Goal: Information Seeking & Learning: Learn about a topic

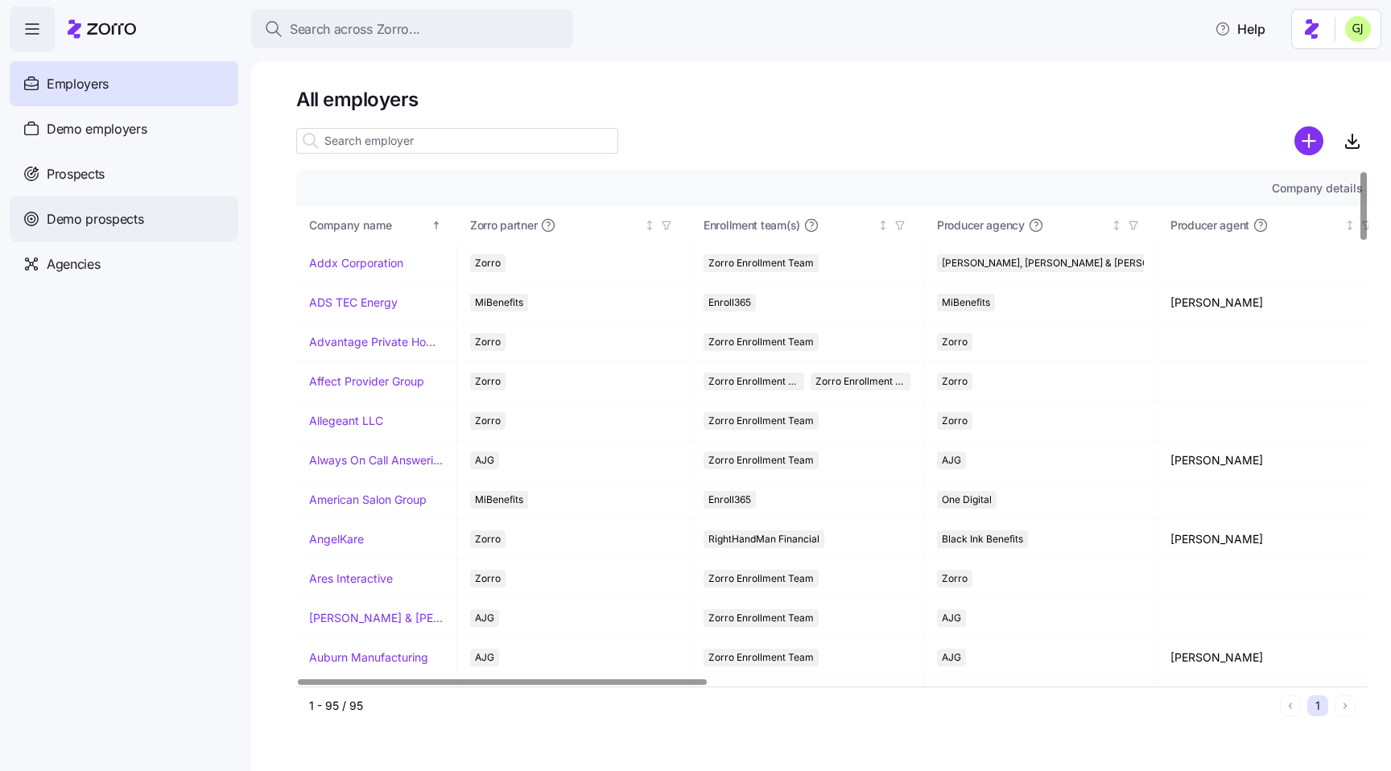
click at [118, 225] on span "Demo prospects" at bounding box center [95, 219] width 97 height 20
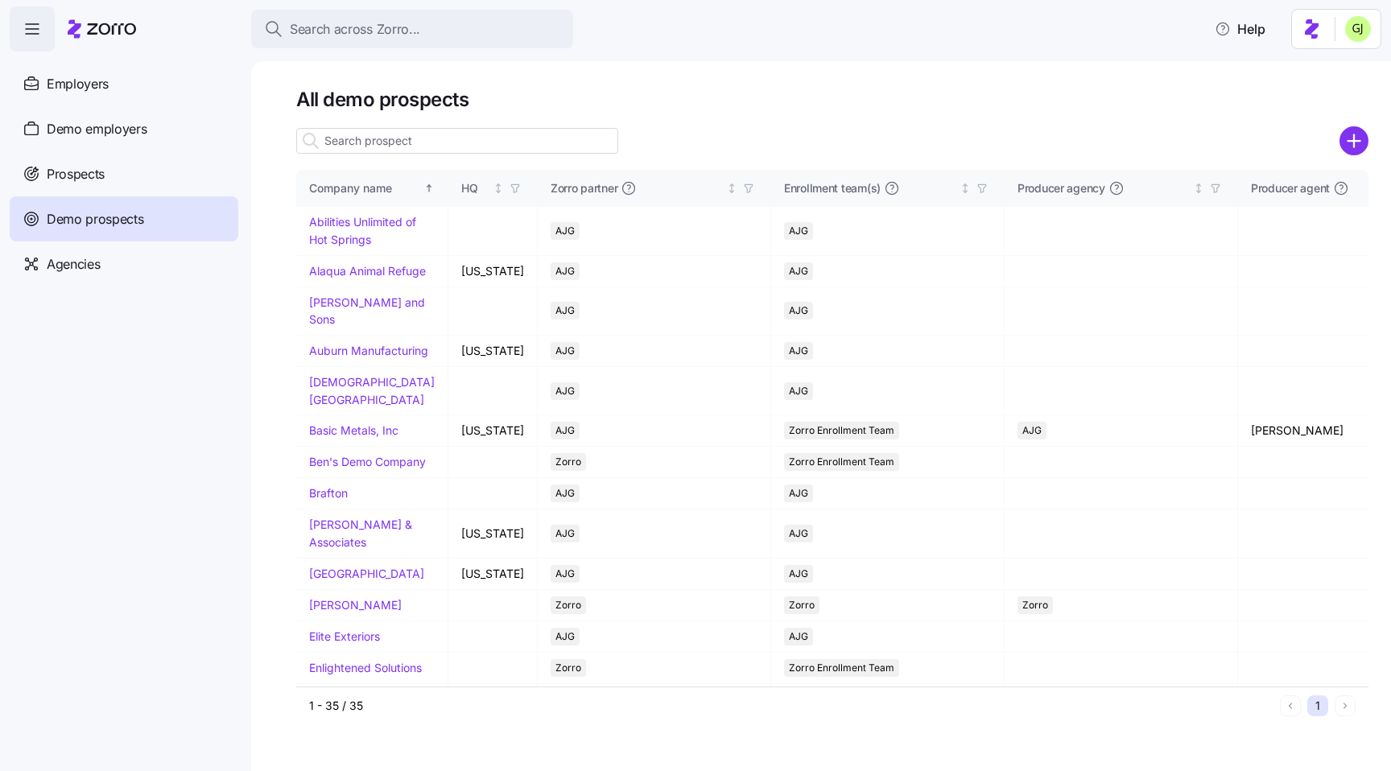
click at [432, 138] on input at bounding box center [457, 141] width 322 height 26
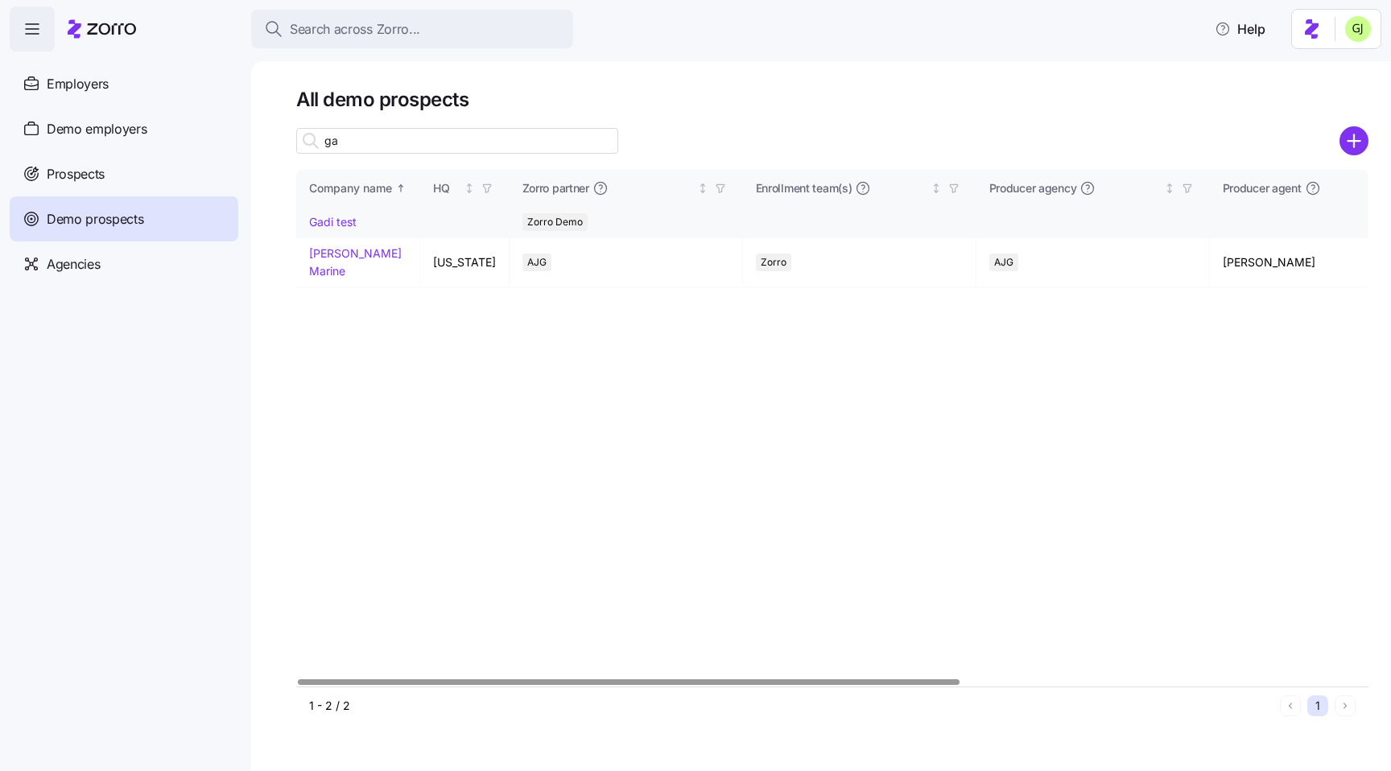
type input "ga"
click at [336, 213] on td "Gadi test" at bounding box center [358, 222] width 124 height 31
click at [337, 221] on link "Gadi test" at bounding box center [333, 222] width 48 height 14
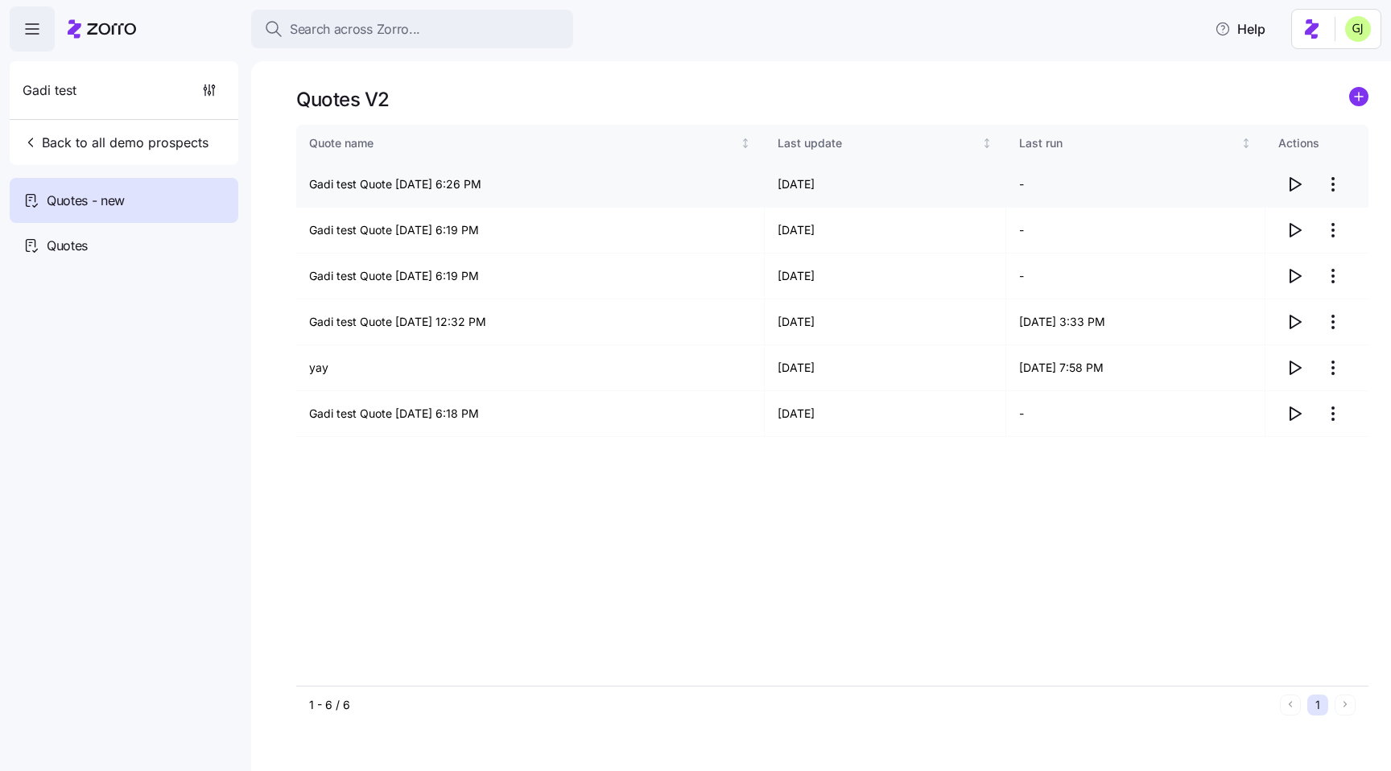
click at [1292, 181] on icon "button" at bounding box center [1294, 184] width 19 height 19
click at [1296, 181] on icon "button" at bounding box center [1296, 184] width 10 height 13
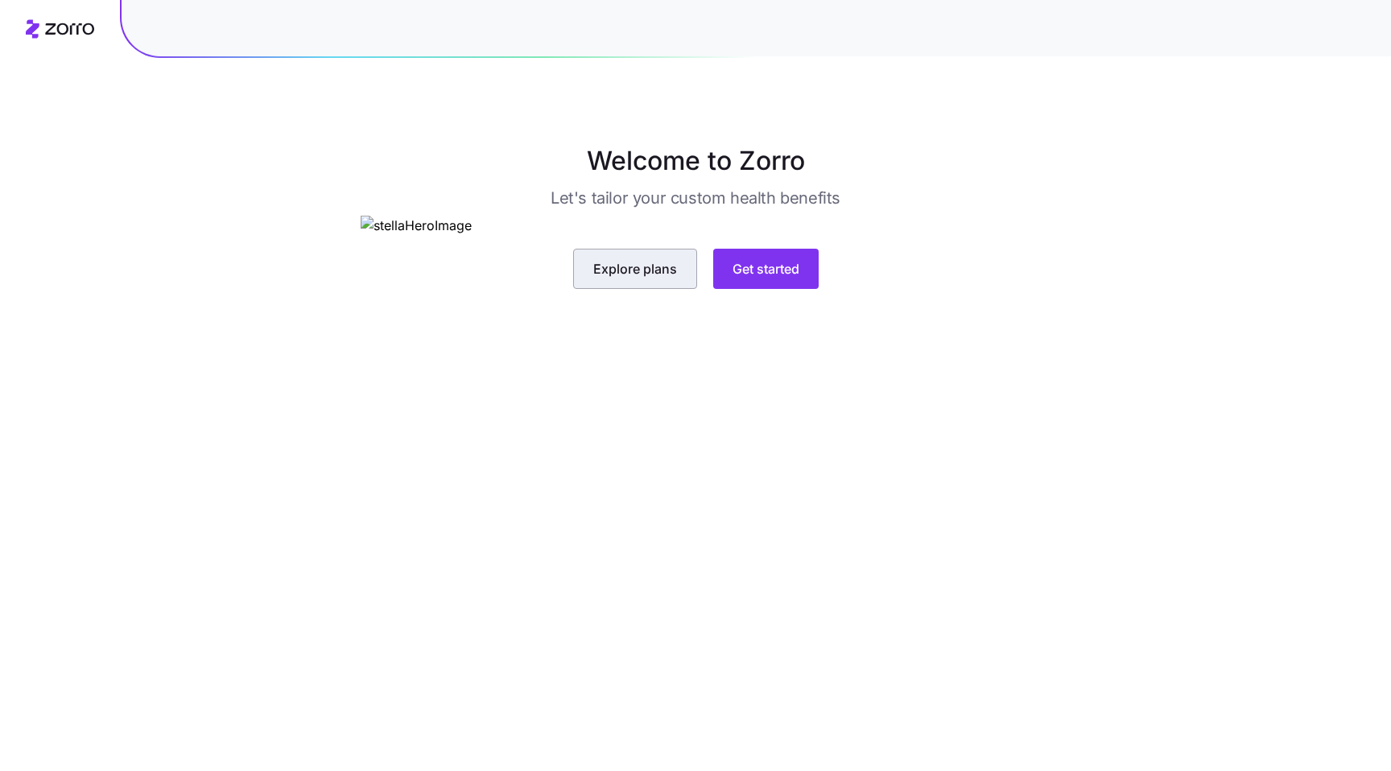
click at [625, 279] on span "Explore plans" at bounding box center [635, 268] width 84 height 19
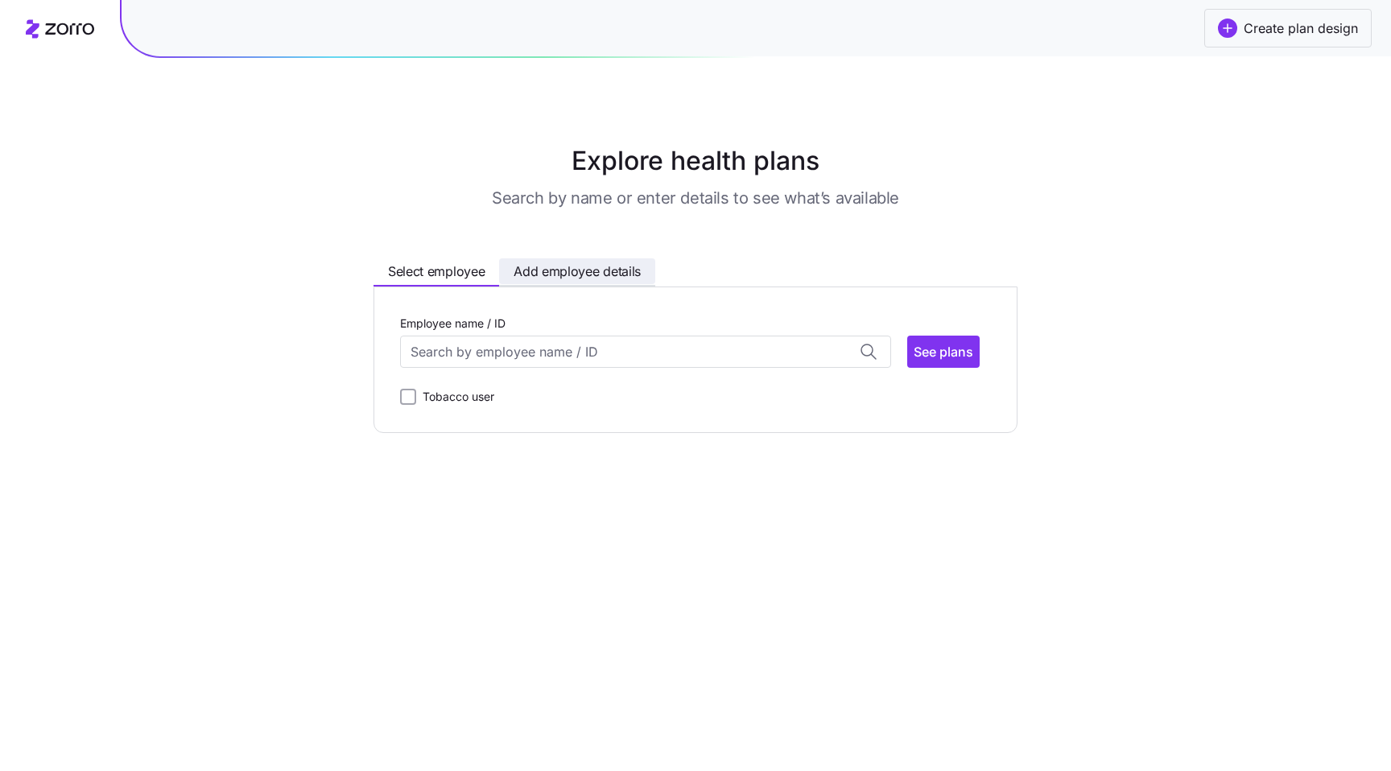
click at [575, 268] on span "Add employee details" at bounding box center [577, 272] width 127 height 20
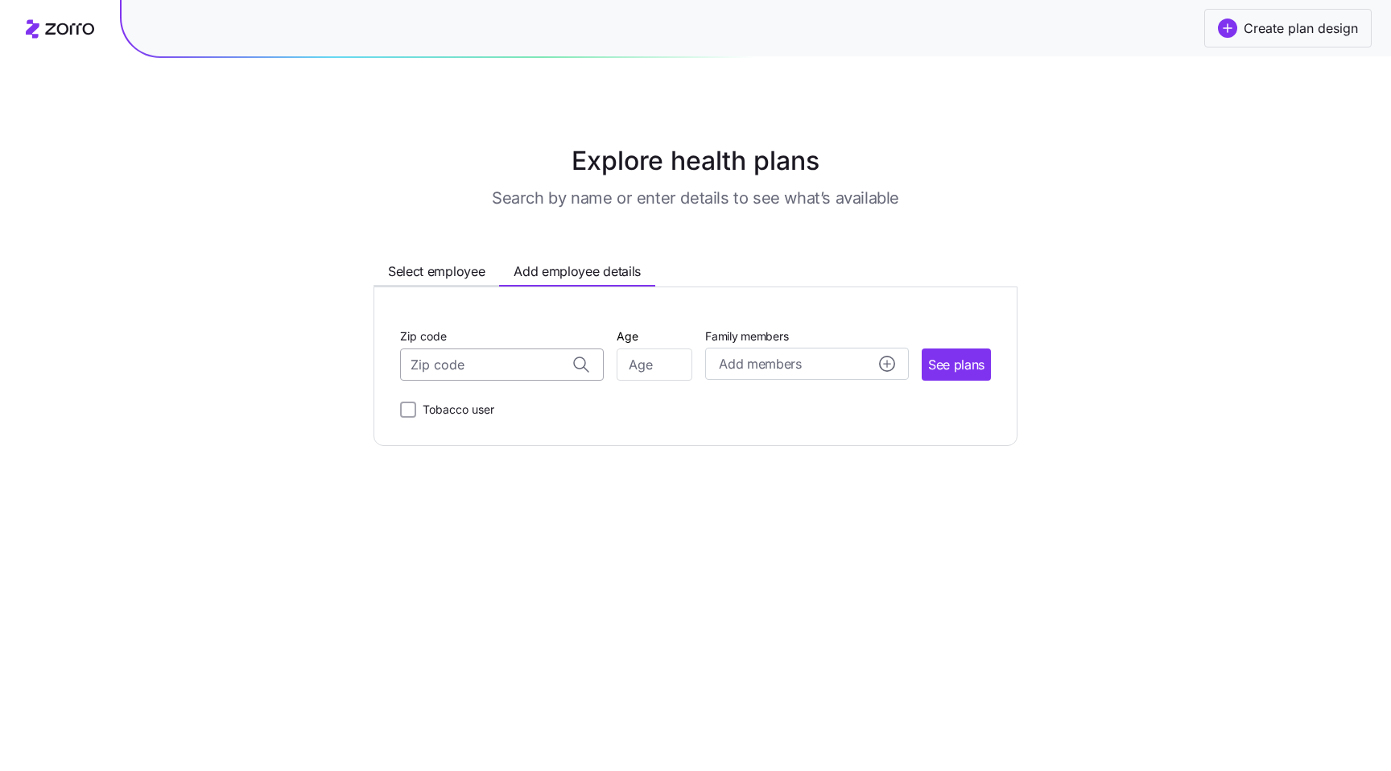
click at [510, 373] on input "Zip code" at bounding box center [502, 365] width 204 height 32
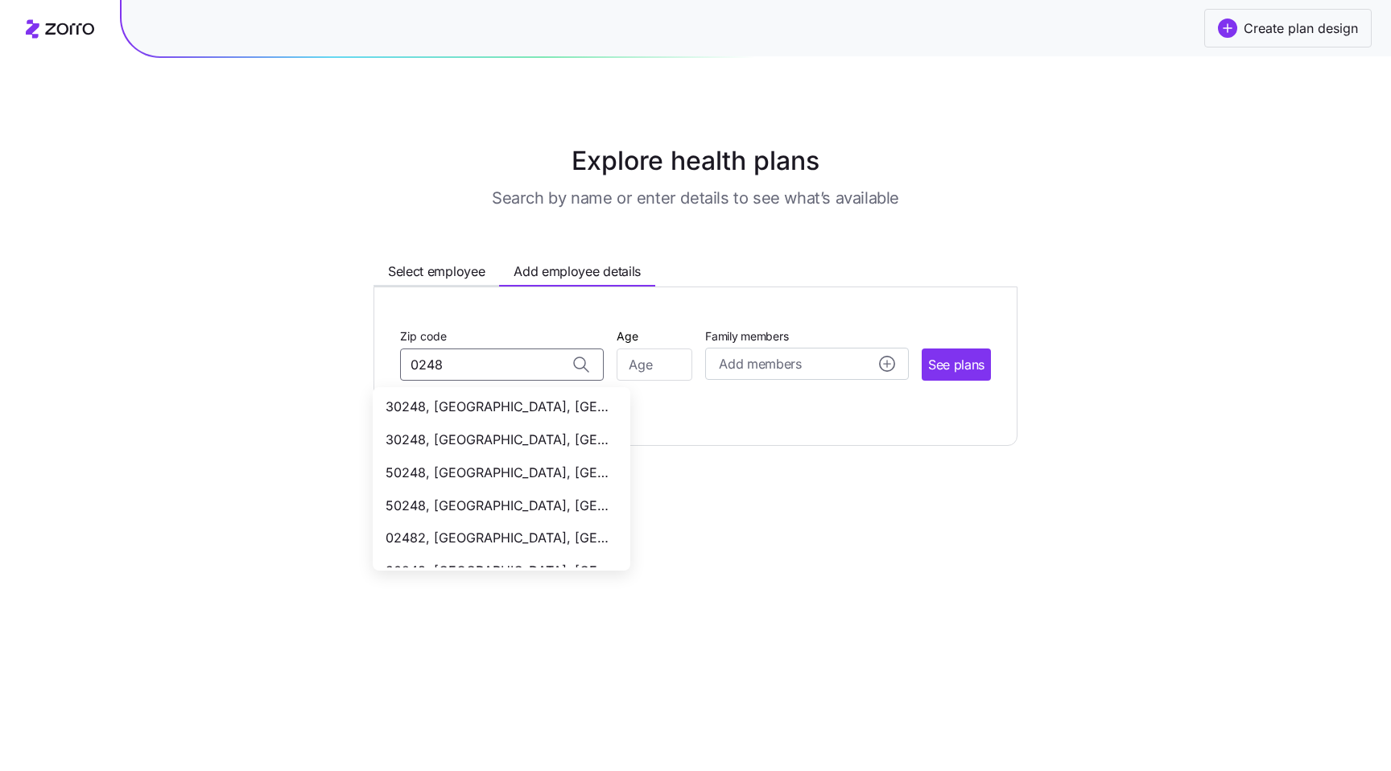
click at [512, 534] on span "02482, [GEOGRAPHIC_DATA], [GEOGRAPHIC_DATA]" at bounding box center [498, 538] width 225 height 20
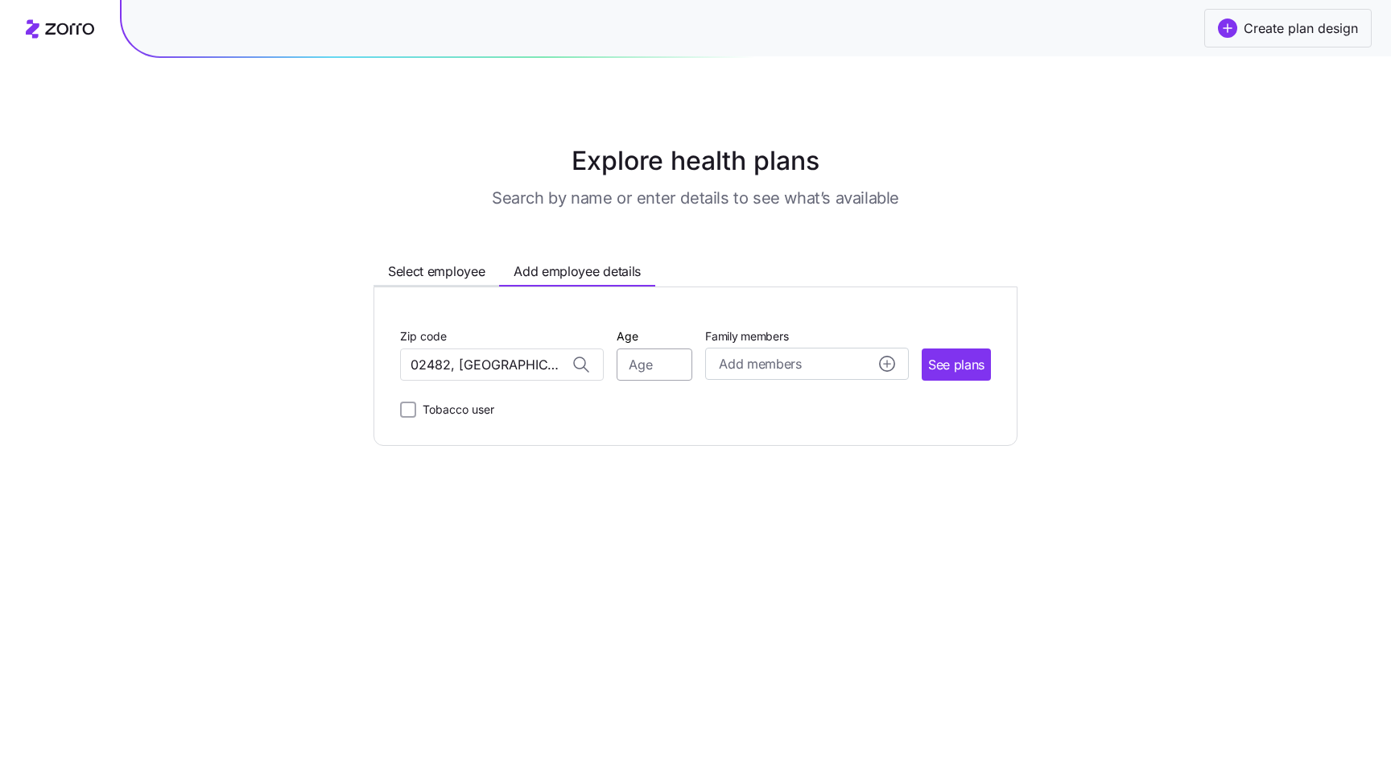
type input "02482, [GEOGRAPHIC_DATA], [GEOGRAPHIC_DATA]"
click at [647, 363] on input "Age" at bounding box center [655, 365] width 76 height 32
type input "35"
click at [943, 358] on span "See plans" at bounding box center [956, 365] width 56 height 20
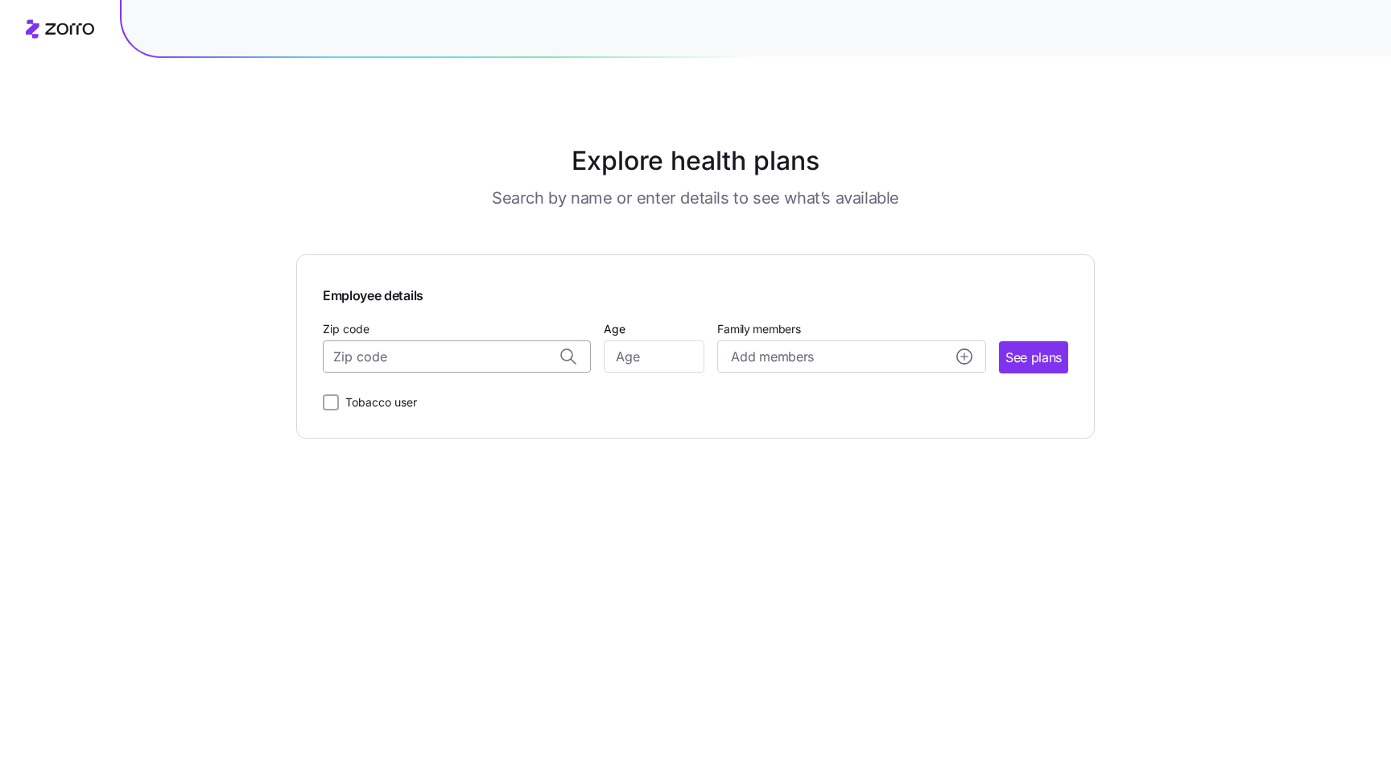
click at [477, 355] on input "Zip code" at bounding box center [457, 357] width 268 height 32
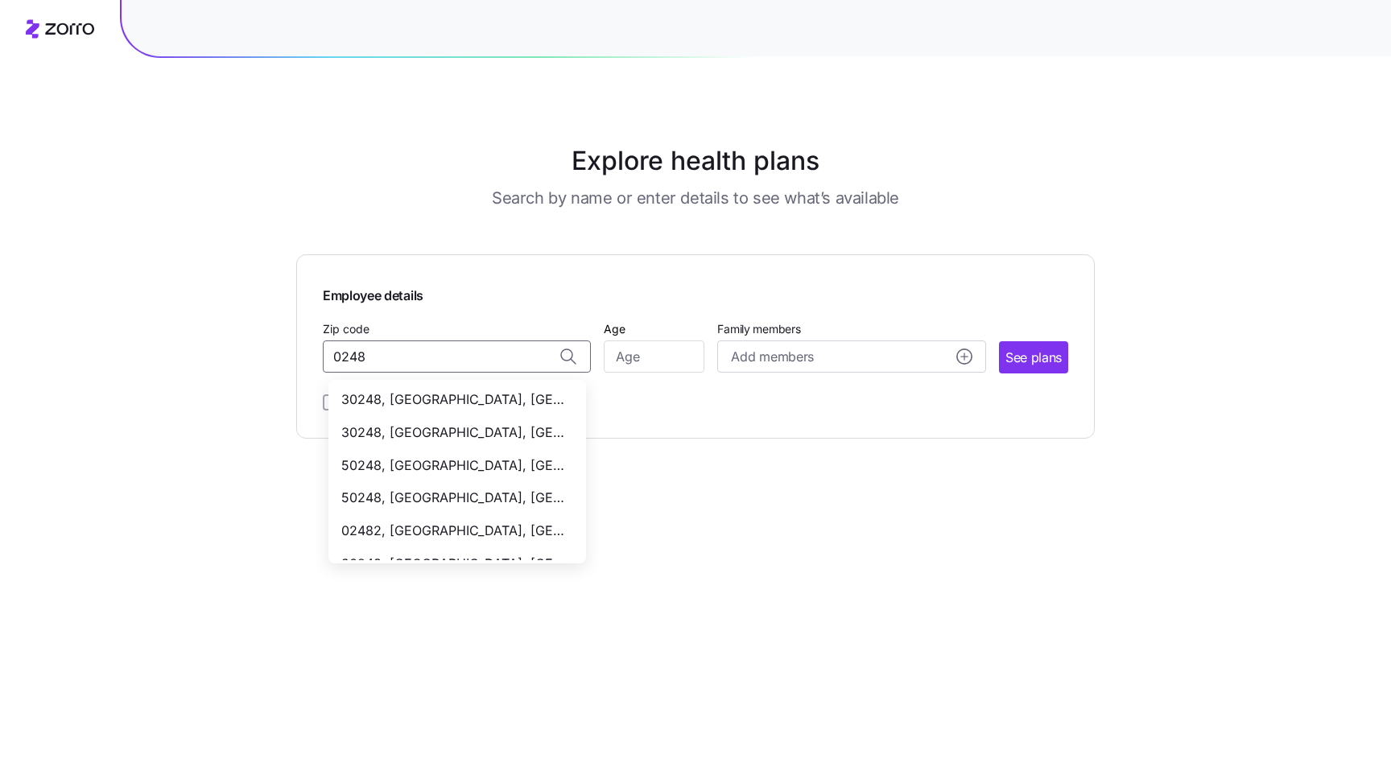
click at [495, 523] on span "02482, Norfolk County, MA" at bounding box center [453, 531] width 225 height 20
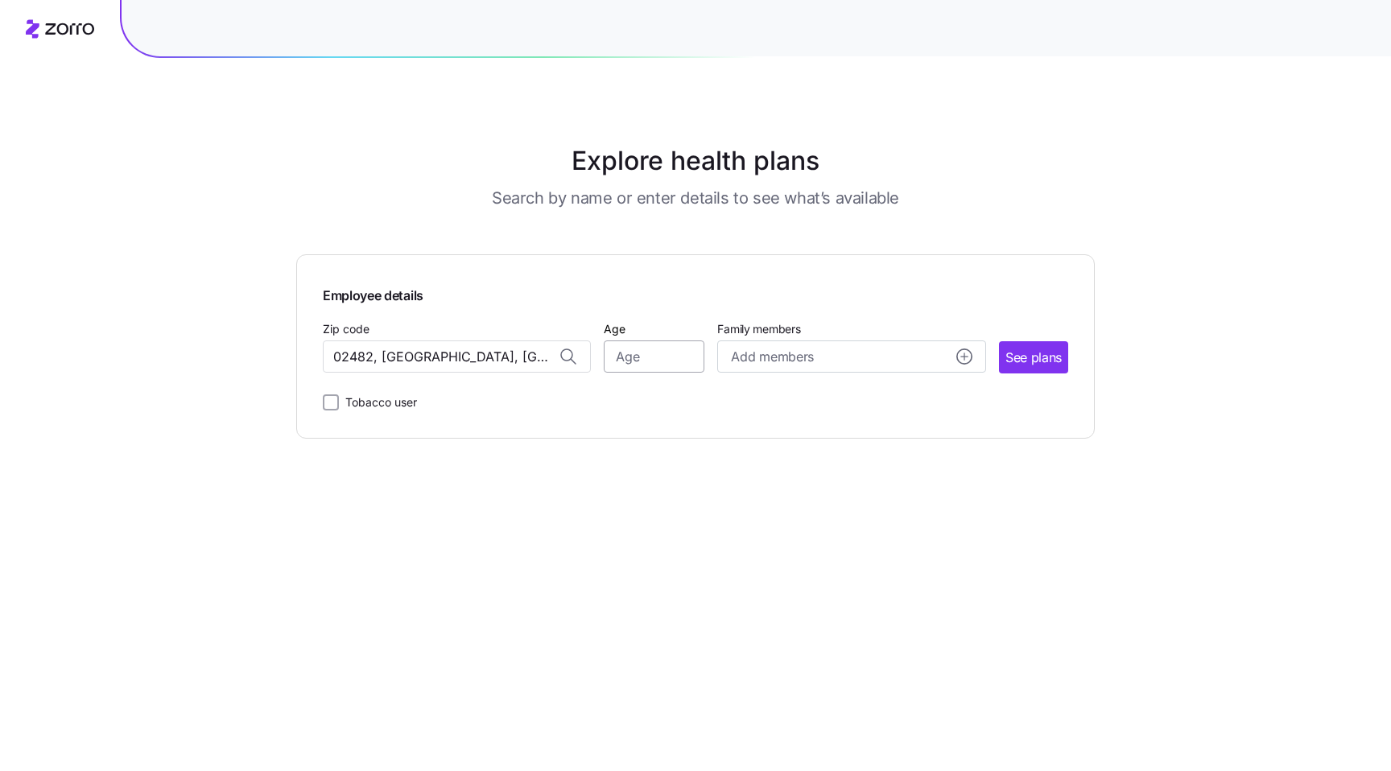
type input "02482, Norfolk County, MA"
click at [630, 355] on input "Age" at bounding box center [654, 357] width 101 height 32
type input "35"
click at [1012, 515] on main "Explore health plans Search by name or enter details to see what’s available Em…" at bounding box center [695, 385] width 799 height 771
click at [1014, 370] on button "See plans" at bounding box center [1033, 357] width 69 height 32
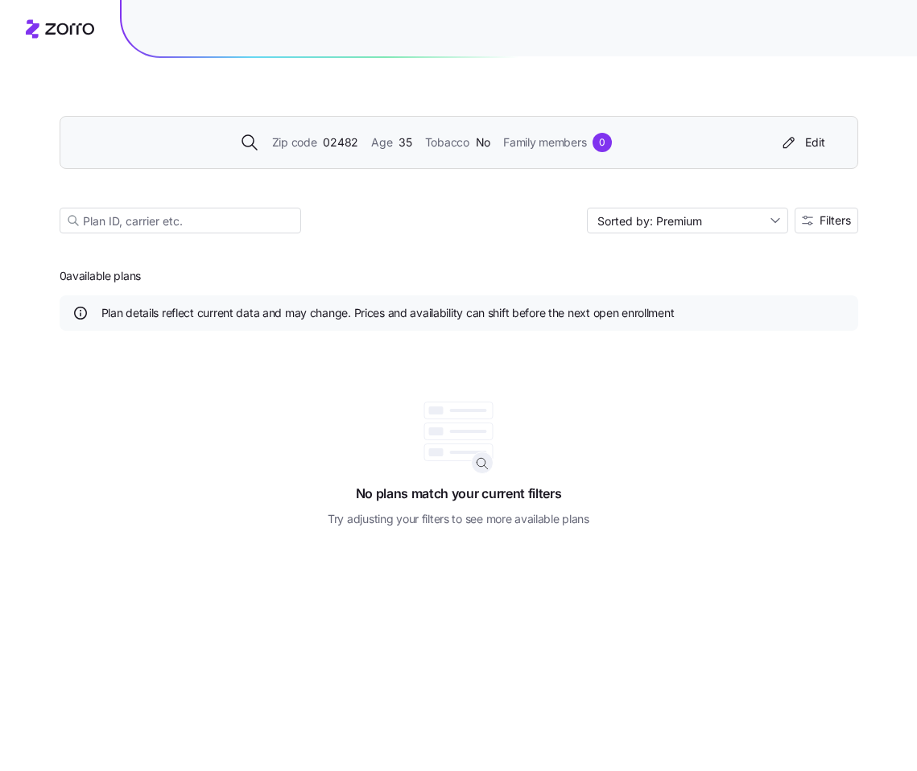
click at [436, 163] on div "Zip code 02482 Age 35 Tobacco No Family members 0 Edit" at bounding box center [459, 142] width 799 height 53
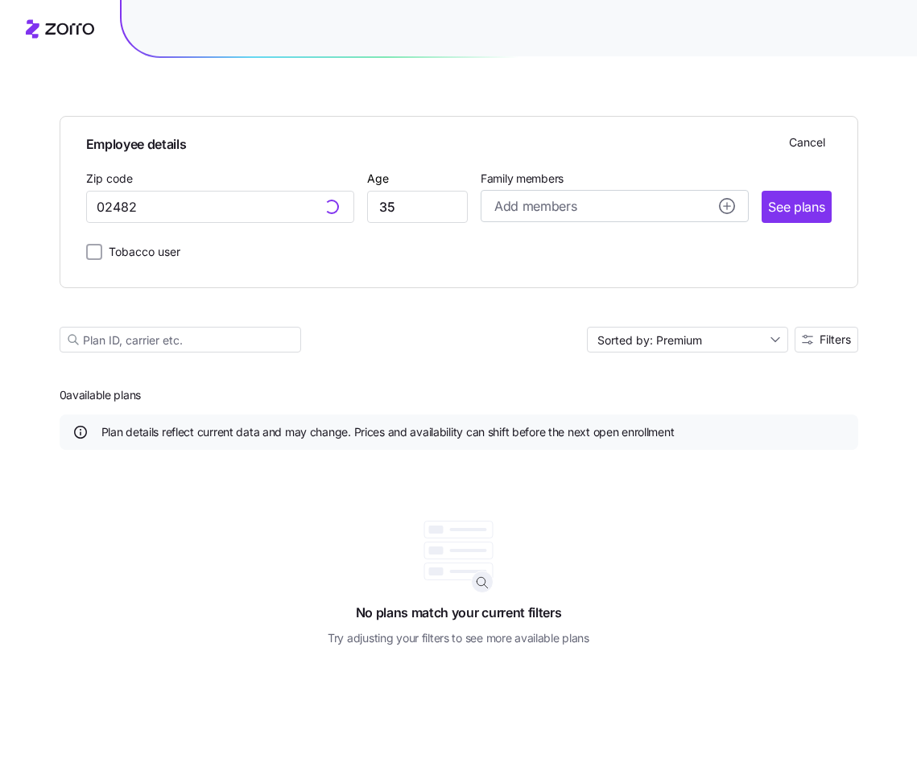
type input "02482, [GEOGRAPHIC_DATA], [GEOGRAPHIC_DATA]"
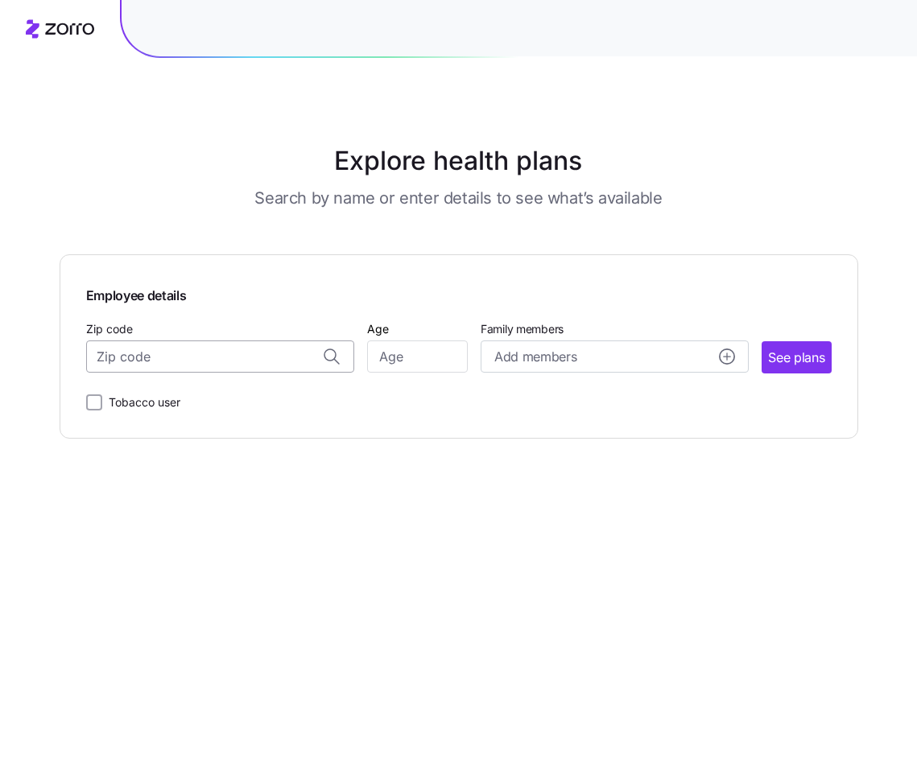
click at [225, 350] on input "Zip code" at bounding box center [220, 357] width 268 height 32
click at [156, 405] on span "02482, [GEOGRAPHIC_DATA], [GEOGRAPHIC_DATA]" at bounding box center [216, 400] width 225 height 20
type input "02482, [GEOGRAPHIC_DATA], [GEOGRAPHIC_DATA]"
click at [386, 358] on input "Age" at bounding box center [417, 357] width 101 height 32
type input "35"
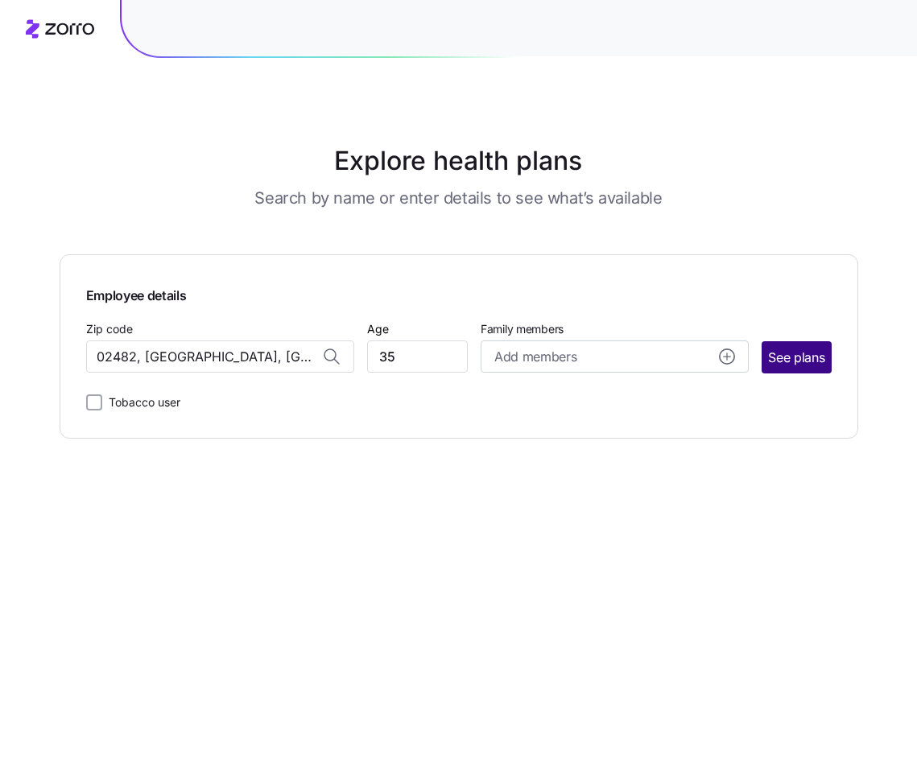
click at [789, 354] on span "See plans" at bounding box center [796, 358] width 56 height 20
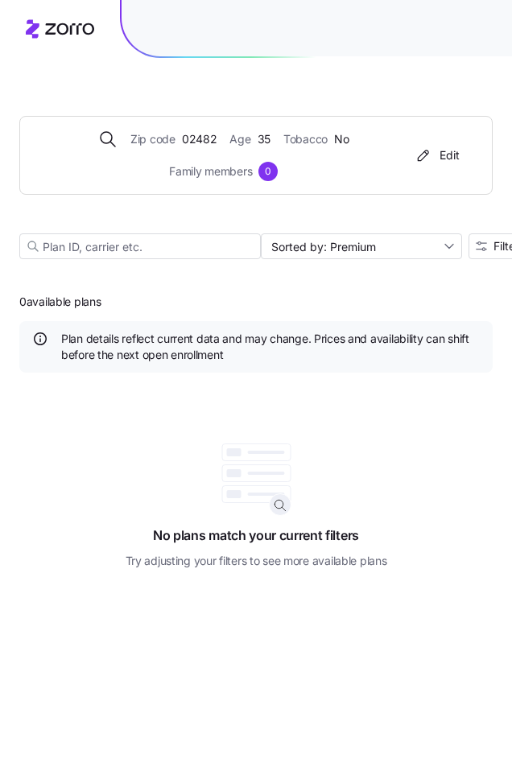
click at [446, 464] on div "No plans match your current filters Try adjusting your filters to see more avai…" at bounding box center [255, 480] width 473 height 177
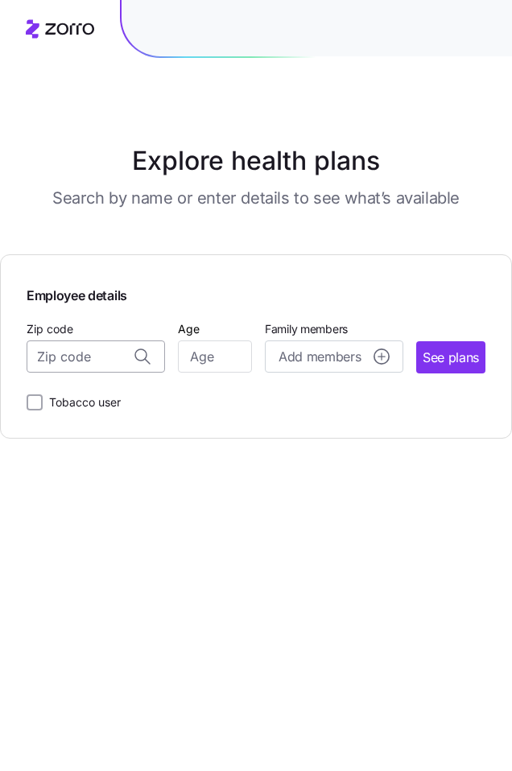
click at [89, 357] on input "Zip code" at bounding box center [96, 357] width 138 height 32
click at [71, 353] on input "Zip code" at bounding box center [96, 357] width 138 height 32
paste input "02482"
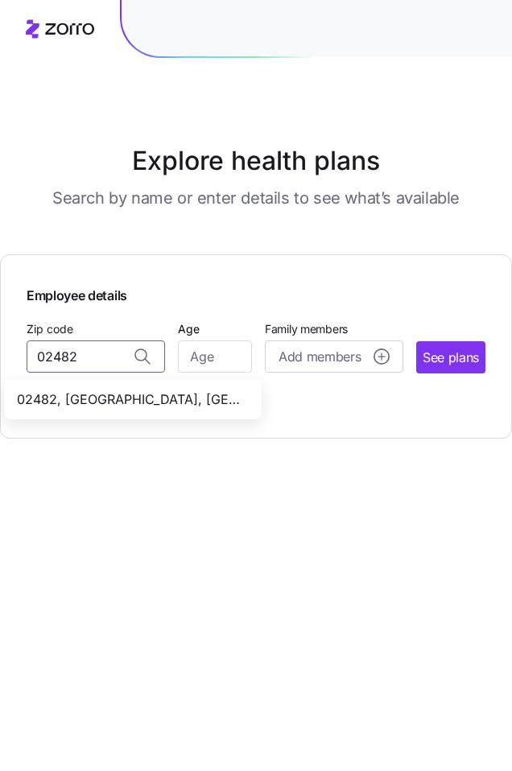
click at [84, 400] on span "02482, [GEOGRAPHIC_DATA], [GEOGRAPHIC_DATA]" at bounding box center [129, 400] width 225 height 20
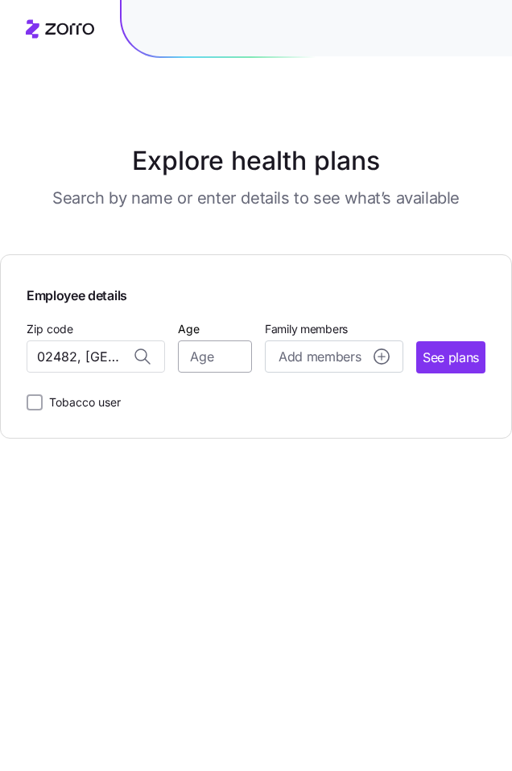
type input "02482, [GEOGRAPHIC_DATA], [GEOGRAPHIC_DATA]"
click at [196, 363] on input "Age" at bounding box center [215, 357] width 74 height 32
type input "35"
click at [448, 353] on span "See plans" at bounding box center [451, 358] width 56 height 20
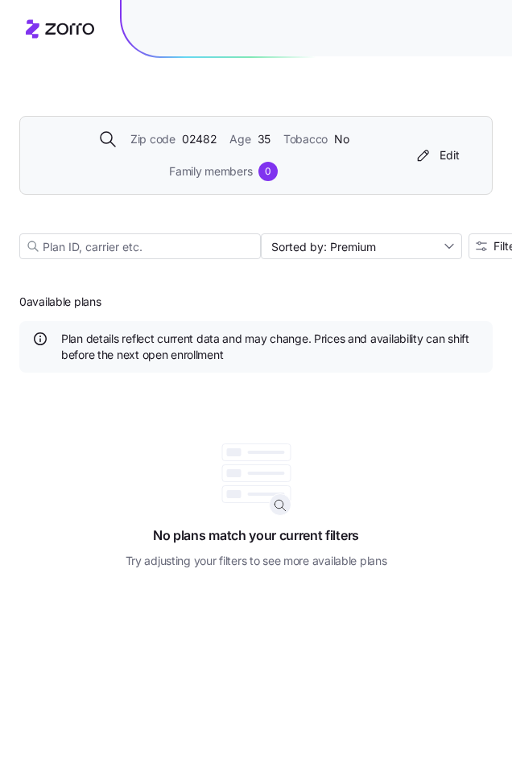
click at [309, 182] on div "Zip code 02482 Age [DEMOGRAPHIC_DATA] Tobacco No Family members 0 Edit" at bounding box center [255, 155] width 473 height 79
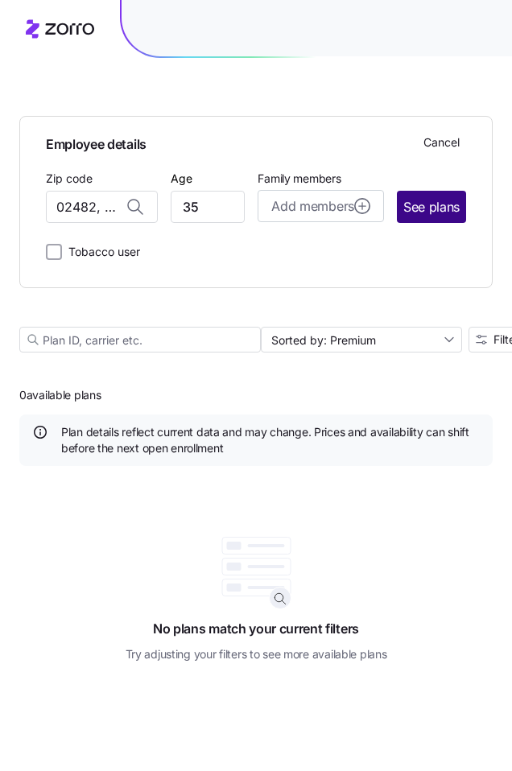
click at [411, 205] on span "See plans" at bounding box center [431, 207] width 56 height 20
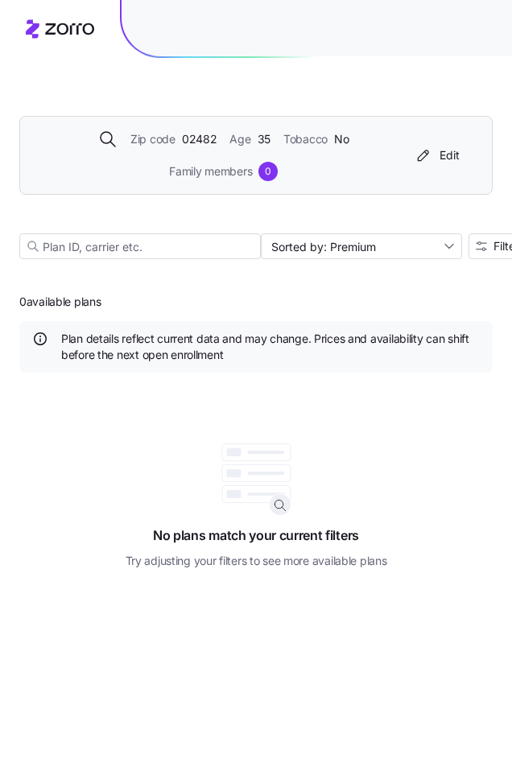
click at [356, 158] on div "Zip code 02482 Age 35 Tobacco No Family members 0" at bounding box center [223, 156] width 369 height 52
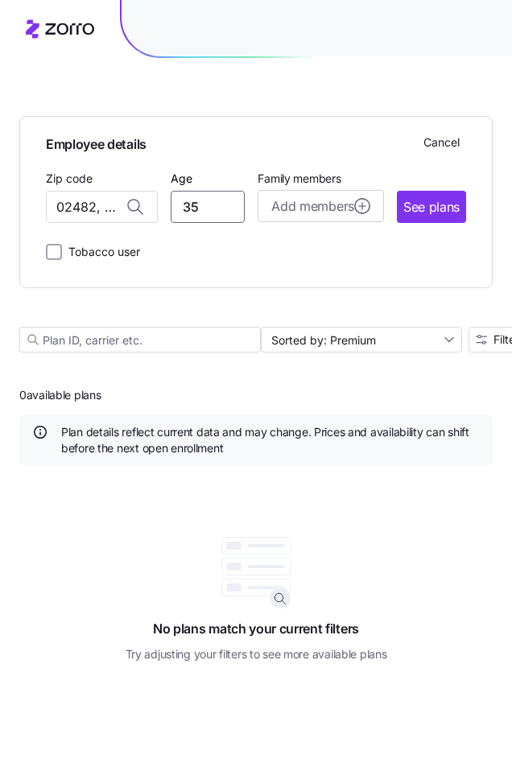
click at [206, 209] on input "35" at bounding box center [208, 207] width 74 height 32
type input "36"
click at [432, 208] on span "See plans" at bounding box center [431, 207] width 56 height 20
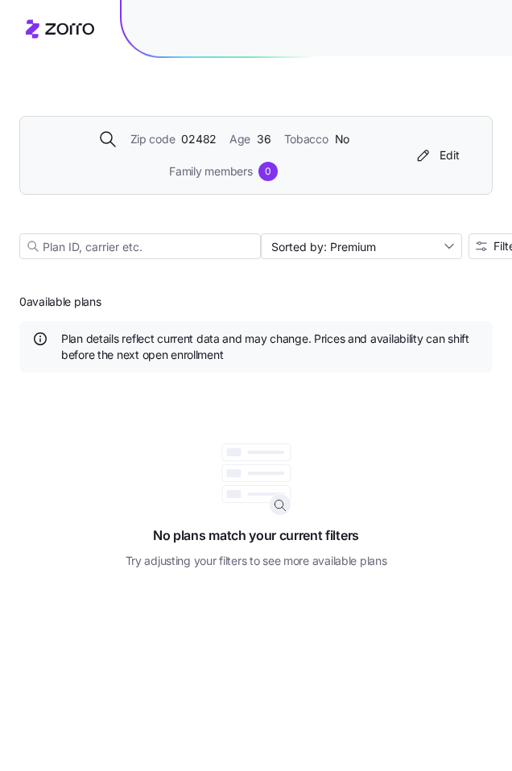
click at [169, 149] on div "Zip code 02482 Age 36 Tobacco No Family members 0" at bounding box center [223, 156] width 369 height 52
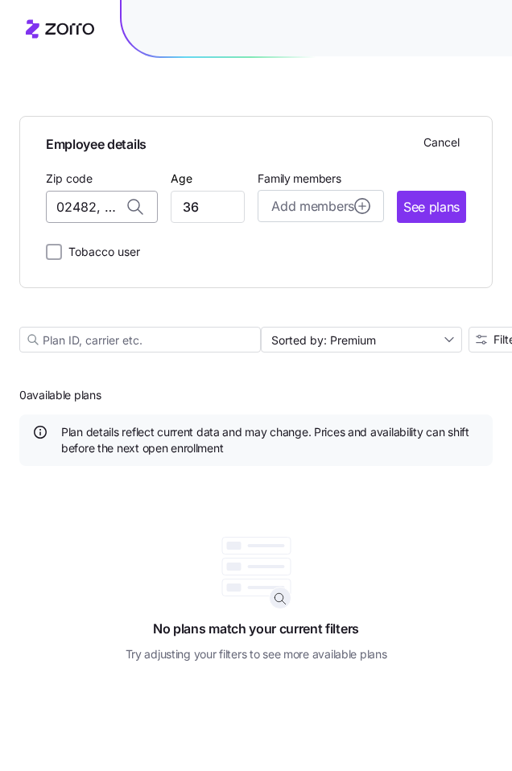
drag, startPoint x: 94, startPoint y: 213, endPoint x: 56, endPoint y: 213, distance: 37.8
click at [56, 213] on input "02482, [GEOGRAPHIC_DATA], [GEOGRAPHIC_DATA]" at bounding box center [102, 207] width 112 height 32
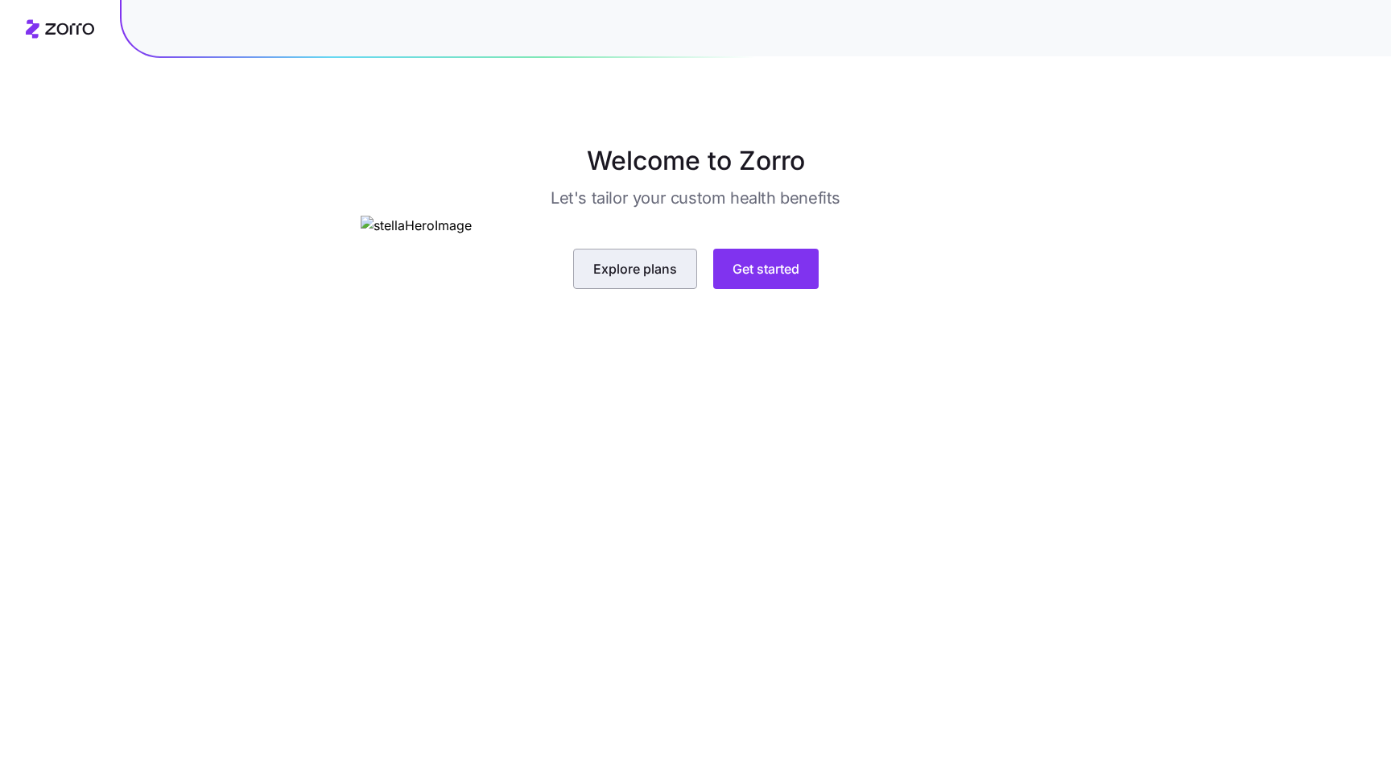
click at [652, 279] on span "Explore plans" at bounding box center [635, 268] width 84 height 19
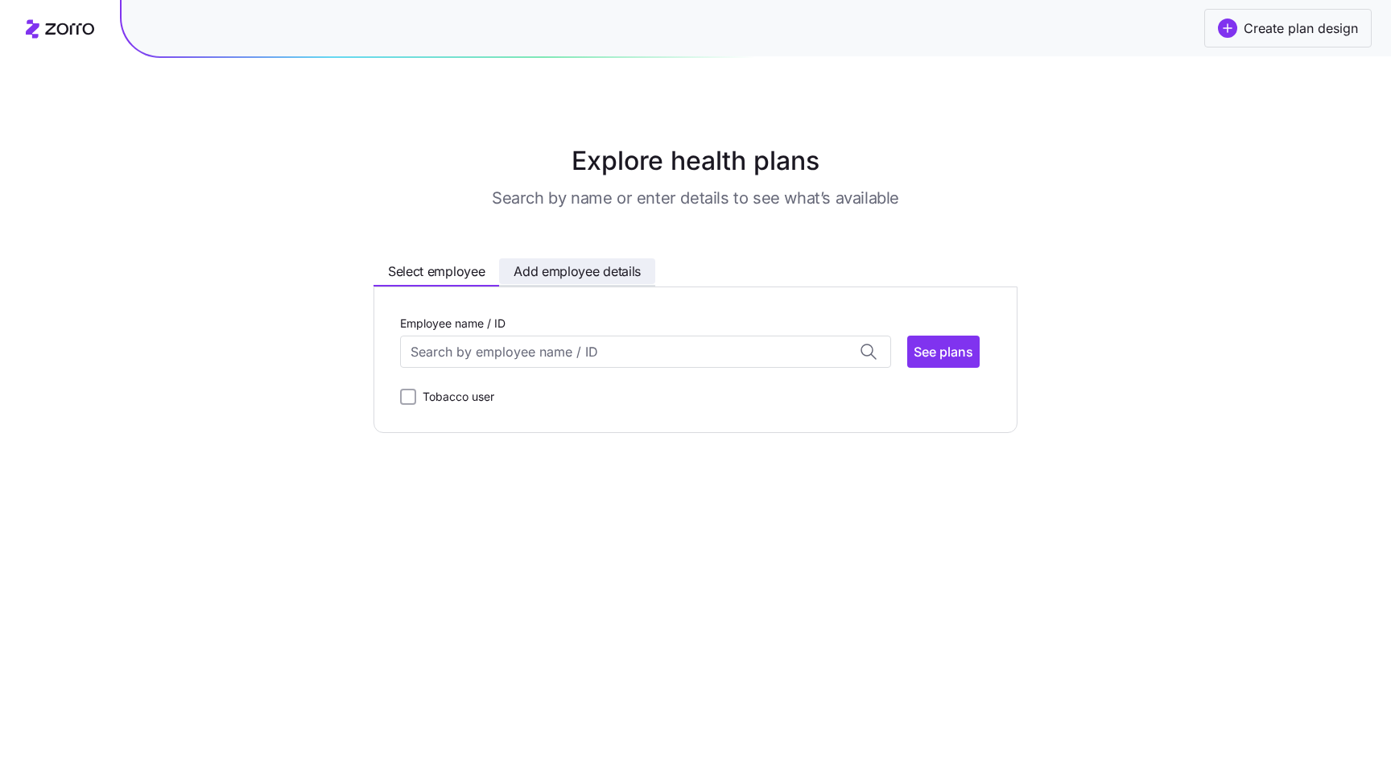
click at [605, 271] on span "Add employee details" at bounding box center [577, 272] width 127 height 20
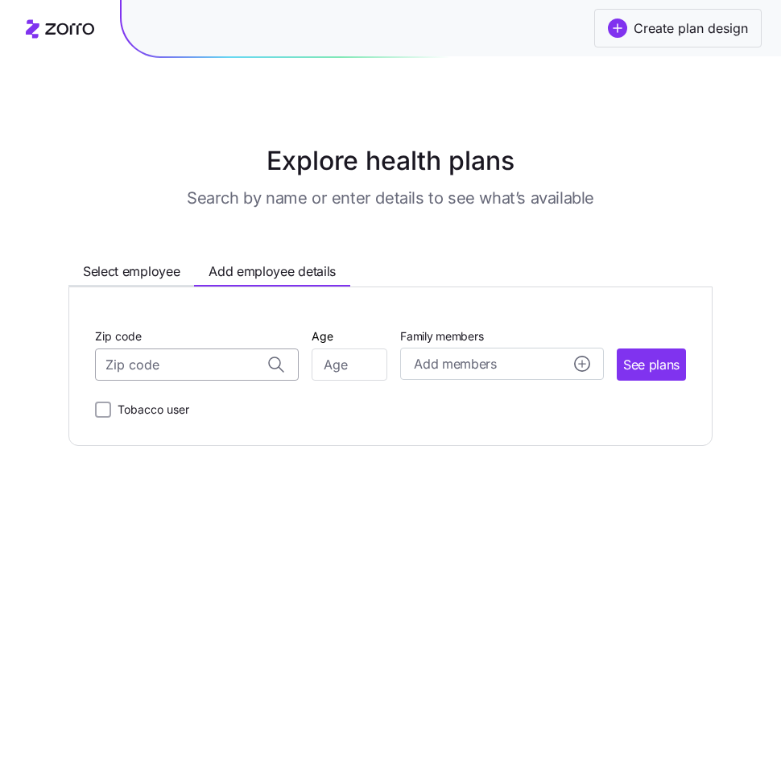
click at [234, 366] on input "Zip code" at bounding box center [197, 365] width 204 height 32
click at [196, 416] on span "02482, [GEOGRAPHIC_DATA], [GEOGRAPHIC_DATA]" at bounding box center [193, 407] width 225 height 20
type input "02482, [GEOGRAPHIC_DATA], [GEOGRAPHIC_DATA]"
click at [345, 366] on input "Age" at bounding box center [350, 365] width 76 height 32
type input "35"
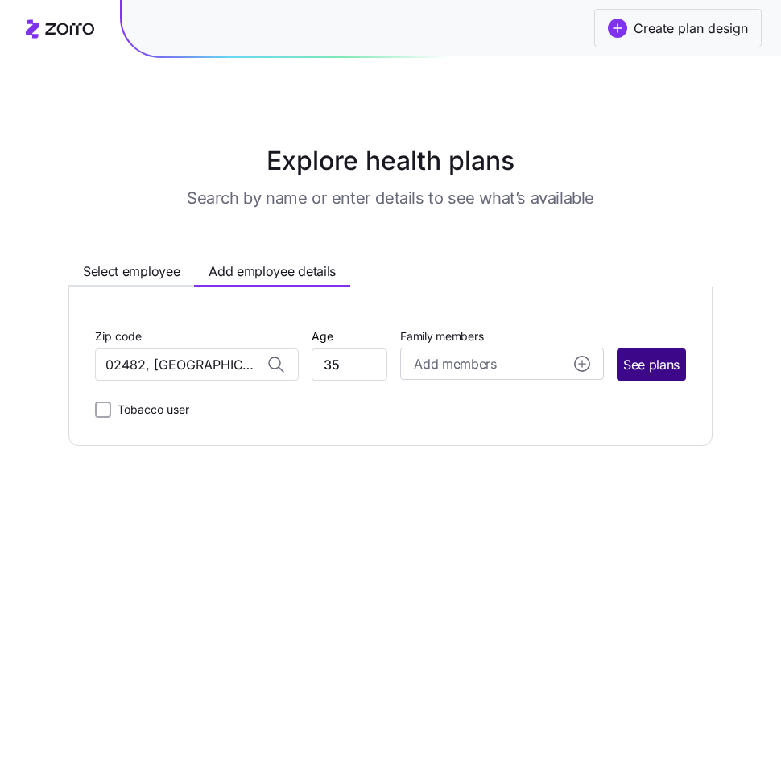
click at [650, 375] on button "See plans" at bounding box center [651, 365] width 69 height 32
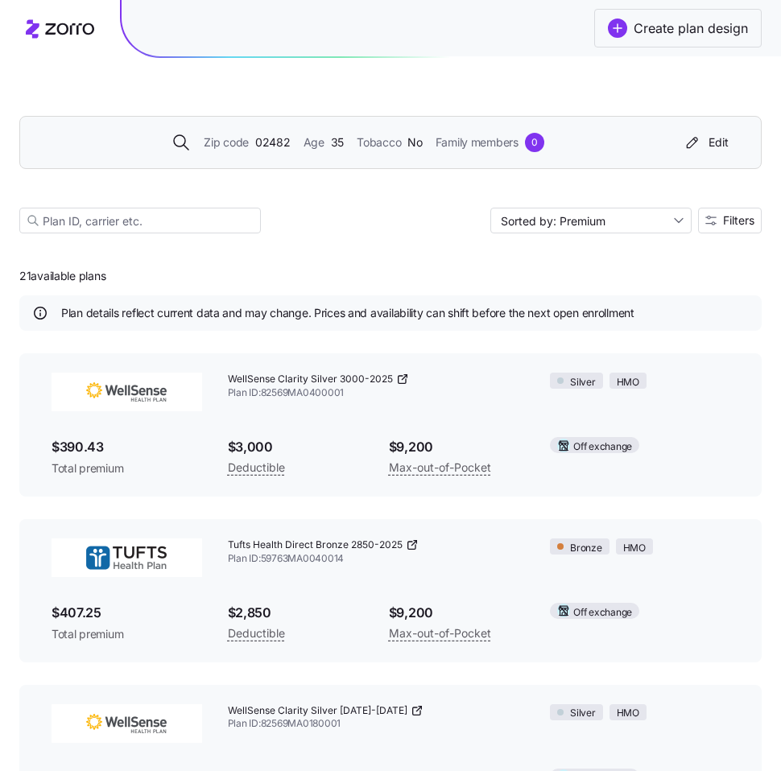
click at [279, 164] on div "Zip code 02482 Age [DEMOGRAPHIC_DATA] Tobacco No Family members 0 Edit" at bounding box center [390, 142] width 742 height 53
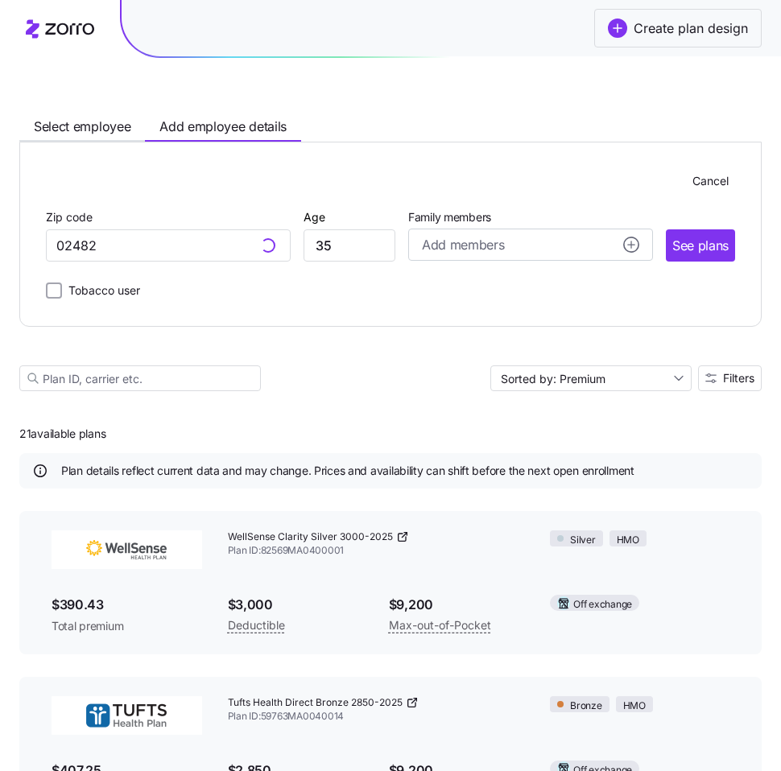
type input "02482, [GEOGRAPHIC_DATA], [GEOGRAPHIC_DATA]"
drag, startPoint x: 95, startPoint y: 250, endPoint x: 51, endPoint y: 250, distance: 44.3
click at [51, 250] on input "02482, [GEOGRAPHIC_DATA], [GEOGRAPHIC_DATA]" at bounding box center [168, 245] width 245 height 32
click at [338, 253] on input "35" at bounding box center [350, 245] width 92 height 32
type input "36"
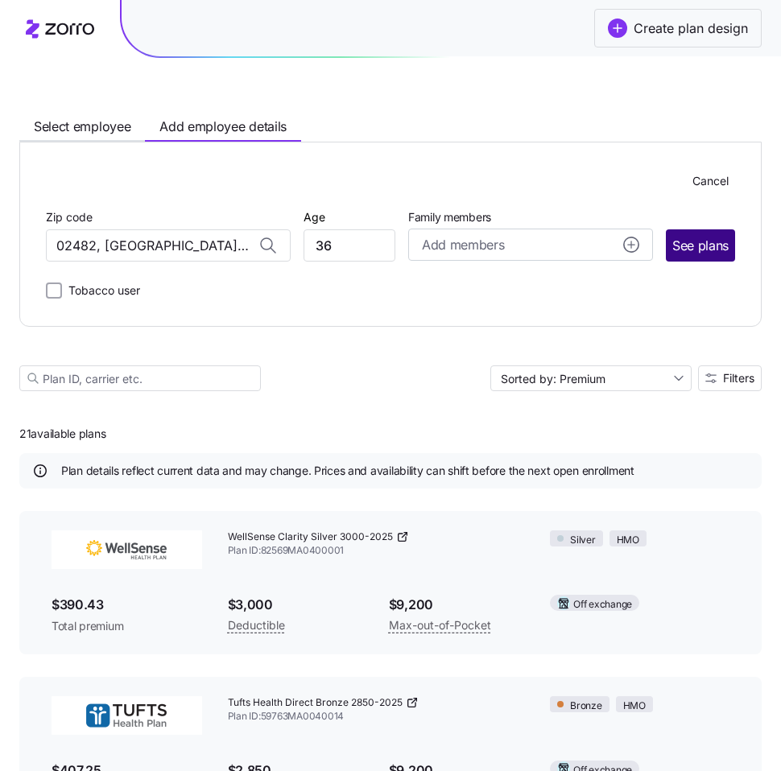
click at [715, 240] on span "See plans" at bounding box center [700, 246] width 56 height 20
